Goal: Information Seeking & Learning: Find contact information

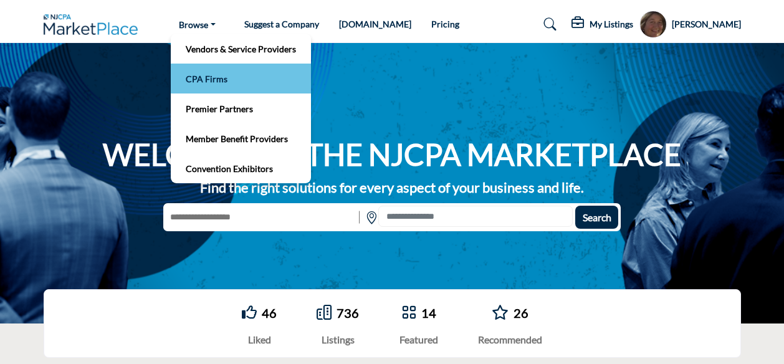
click at [208, 85] on link "CPA Firms" at bounding box center [241, 78] width 128 height 17
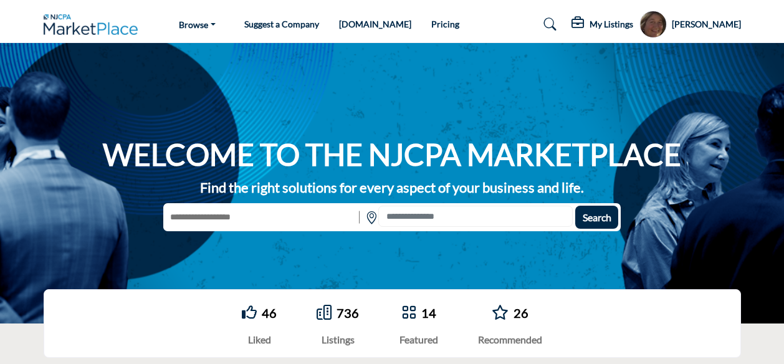
click at [196, 217] on input "text" at bounding box center [259, 217] width 193 height 23
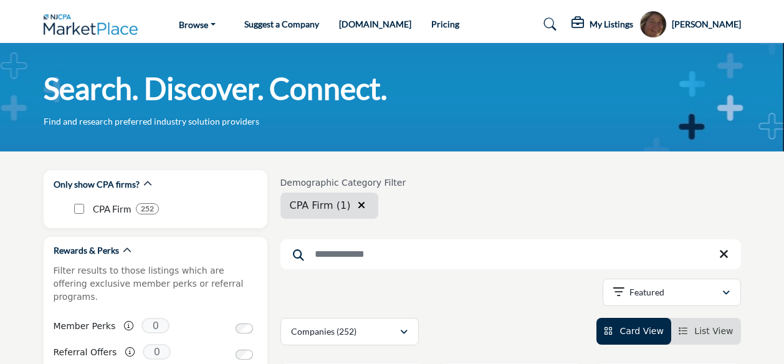
click at [313, 256] on input "Search Keyword" at bounding box center [511, 254] width 461 height 30
type input "**********"
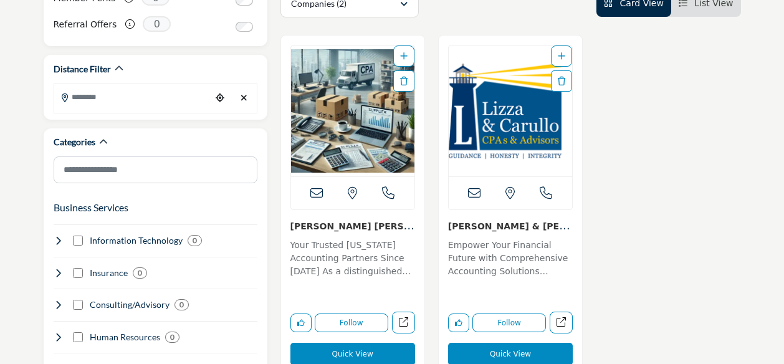
scroll to position [330, 0]
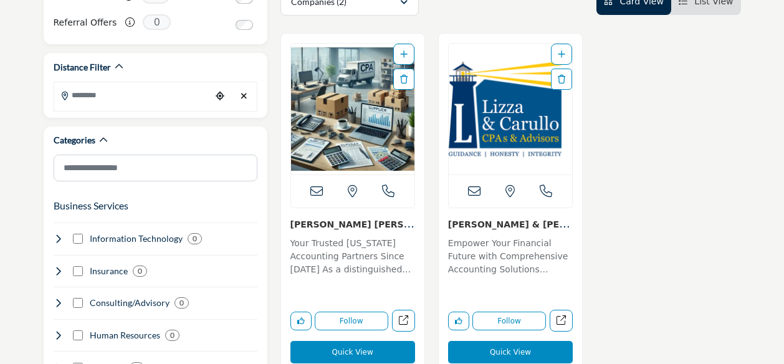
click at [347, 104] on img "Open Listing in new tab" at bounding box center [352, 109] width 123 height 131
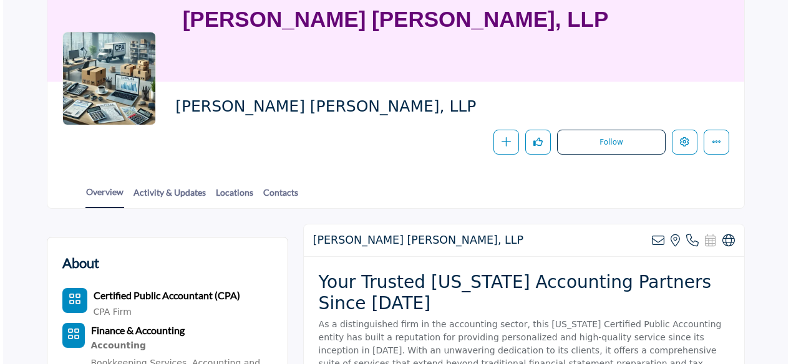
scroll to position [140, 0]
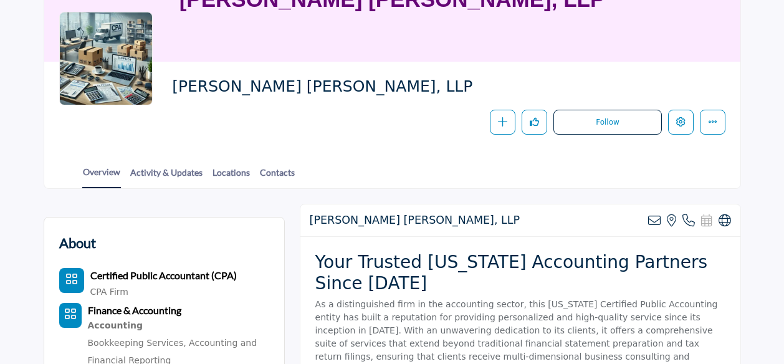
click at [687, 120] on button "Edit company" at bounding box center [681, 123] width 26 height 26
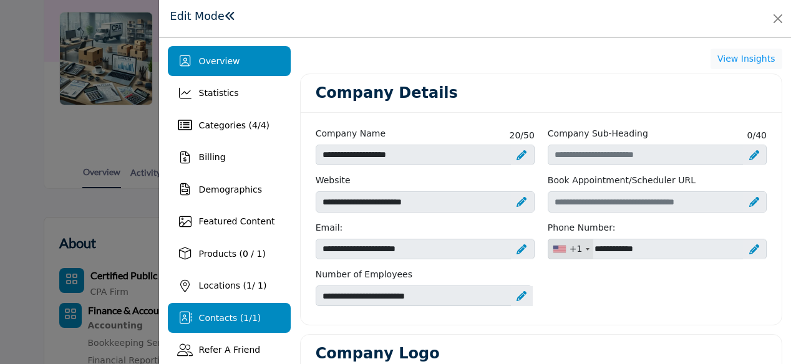
click at [227, 313] on span "Contacts ( 1 / 1 )" at bounding box center [230, 318] width 62 height 10
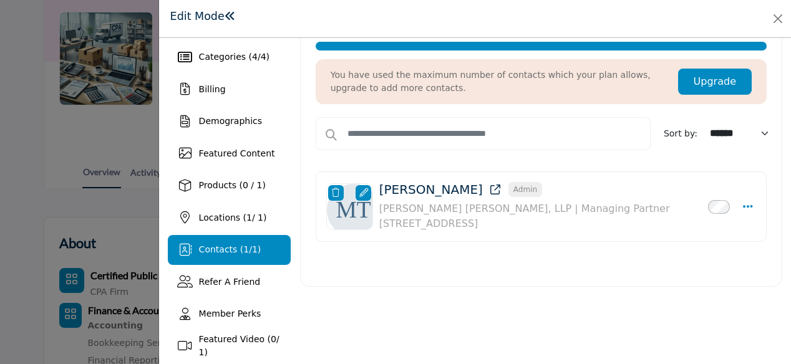
scroll to position [69, 0]
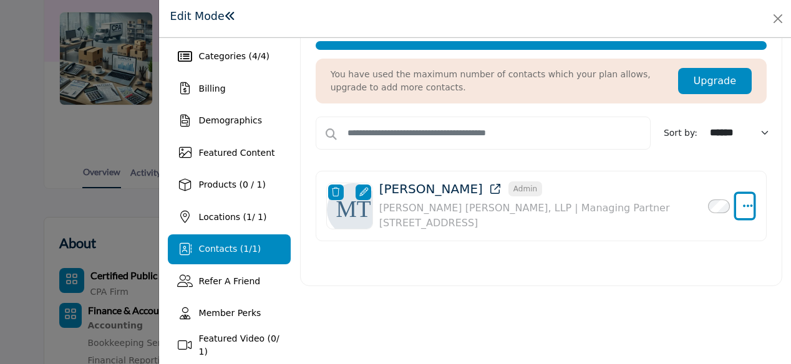
click at [744, 203] on icon "Select Droddown options" at bounding box center [748, 205] width 10 height 11
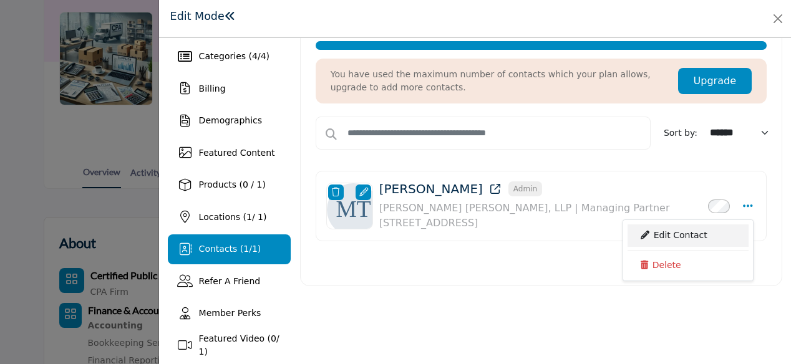
click at [673, 229] on link "Edit Contact" at bounding box center [687, 235] width 121 height 22
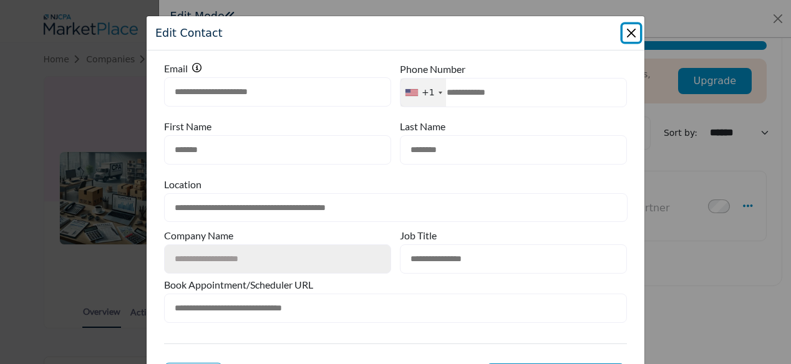
click at [628, 31] on button "Close Modal" at bounding box center [630, 32] width 17 height 17
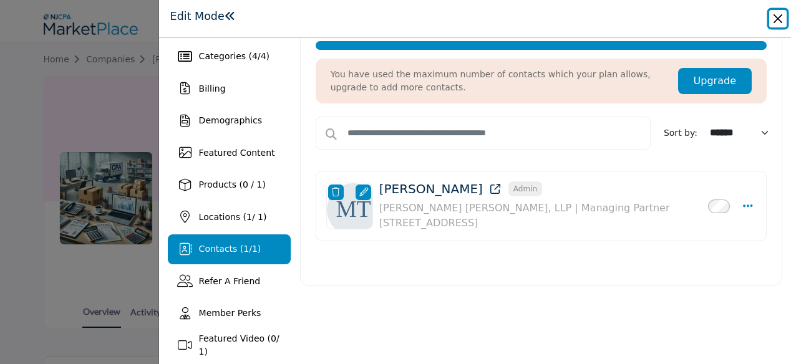
click at [779, 14] on button "Close" at bounding box center [777, 18] width 17 height 17
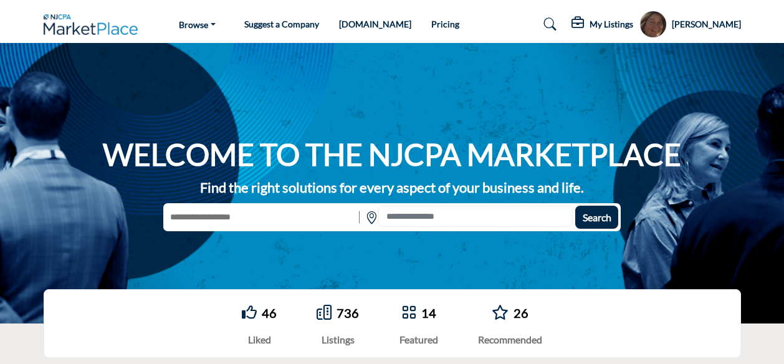
click at [196, 220] on input "text" at bounding box center [259, 217] width 193 height 23
type input "**********"
click at [576, 206] on button "Search" at bounding box center [597, 217] width 43 height 23
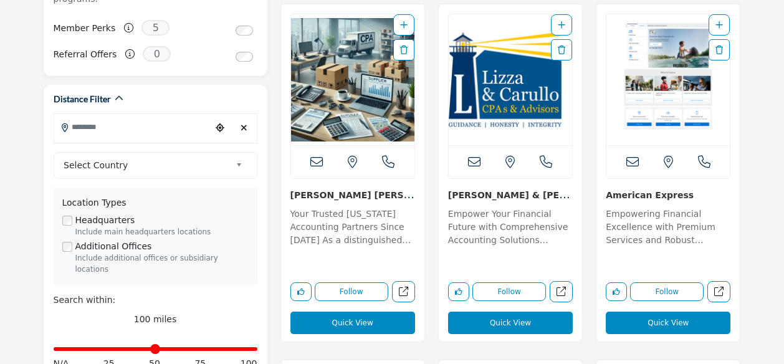
scroll to position [321, 0]
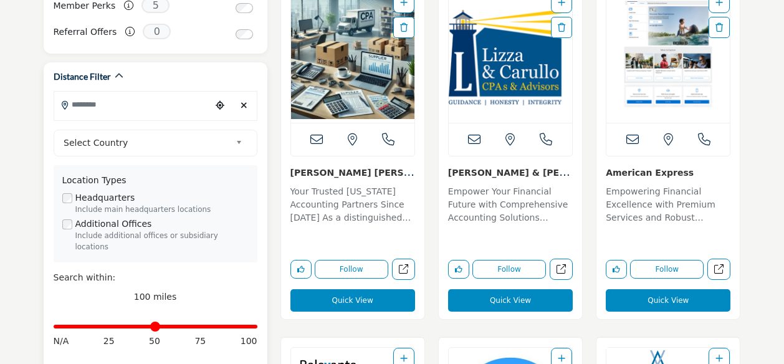
drag, startPoint x: 353, startPoint y: 68, endPoint x: 161, endPoint y: 54, distance: 192.6
click at [161, 62] on div "Distance Filter" at bounding box center [156, 76] width 204 height 29
click at [356, 55] on img "Open Listing in new tab" at bounding box center [352, 57] width 123 height 131
